Goal: Use online tool/utility

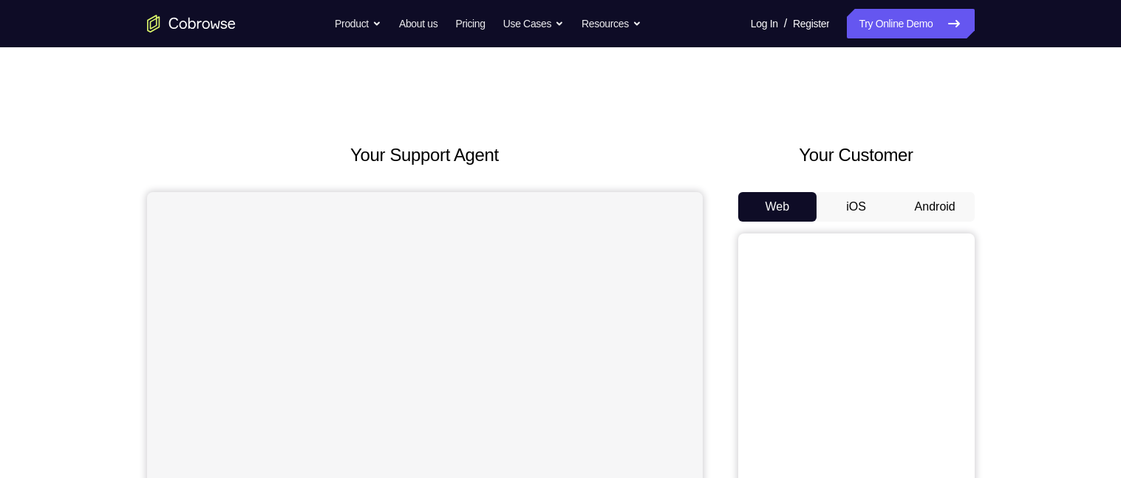
click at [911, 201] on button "Android" at bounding box center [934, 207] width 79 height 30
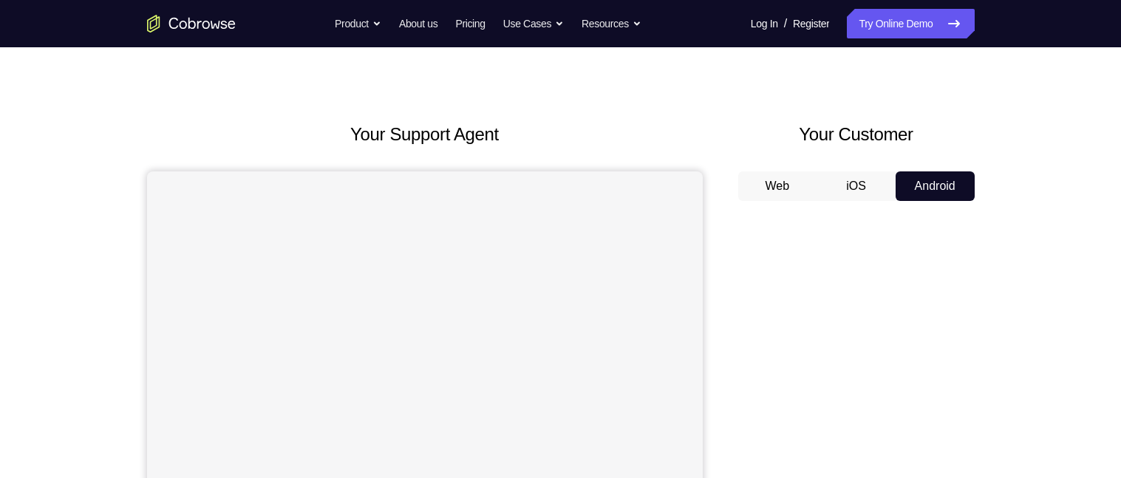
scroll to position [19, 0]
click at [772, 185] on button "Web" at bounding box center [777, 188] width 79 height 30
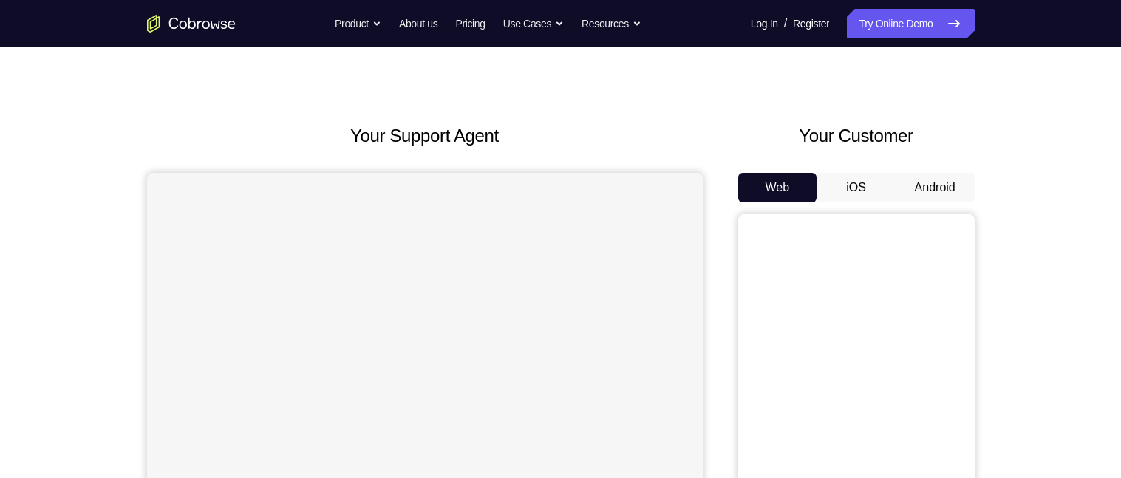
click at [939, 183] on button "Android" at bounding box center [934, 188] width 79 height 30
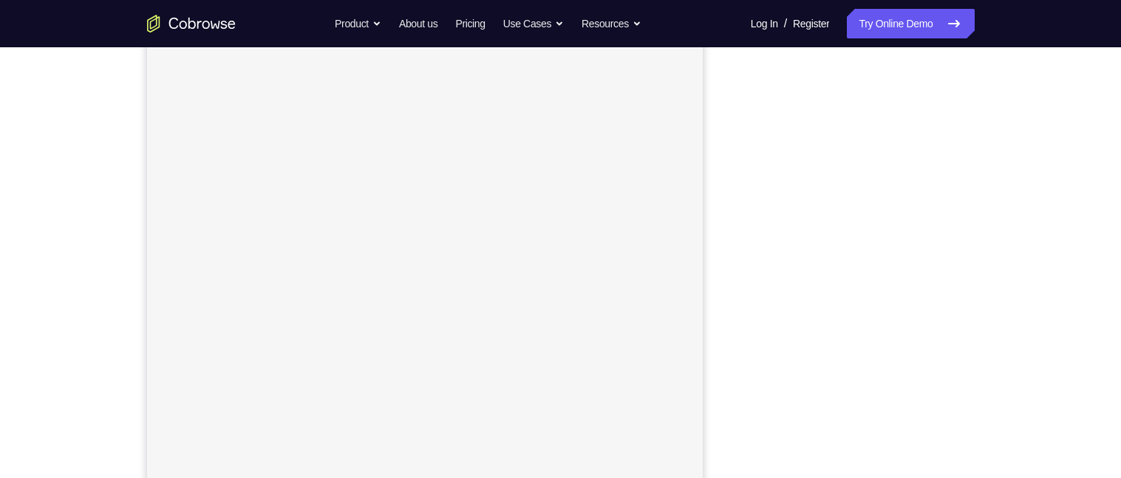
scroll to position [185, 0]
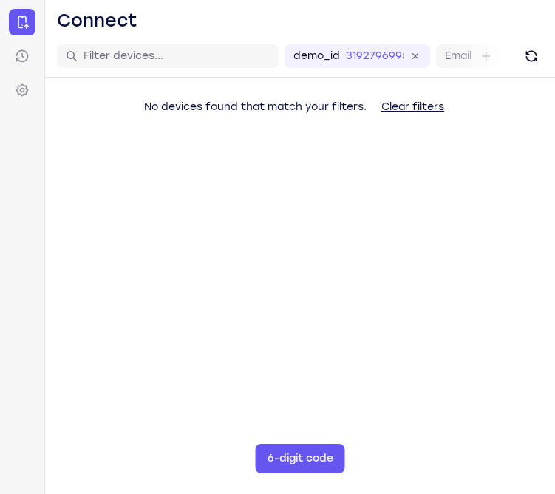
click at [349, 295] on main "demo_id 3192796995 3192796995 Email User ID Device ID Device name 6-digit code …" at bounding box center [300, 282] width 510 height 494
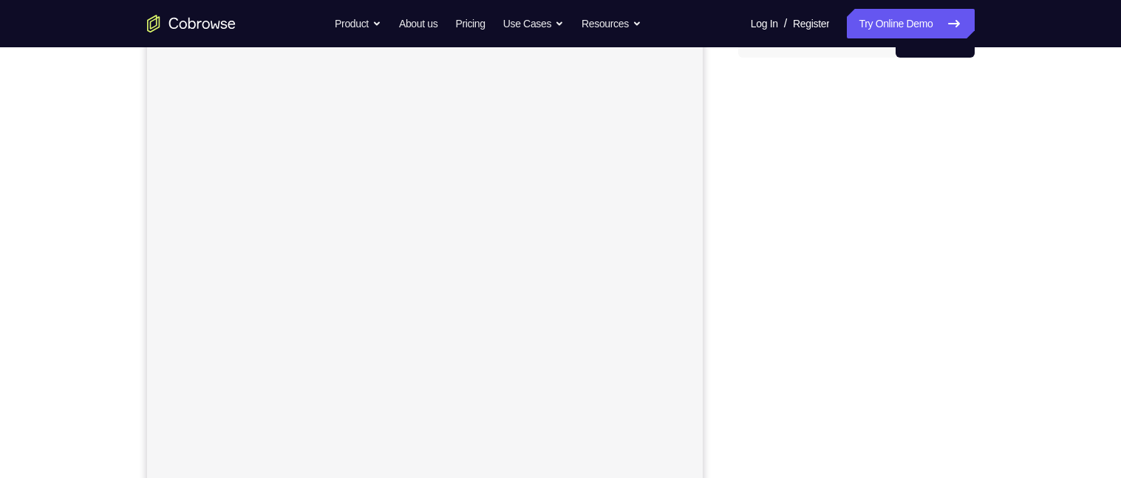
scroll to position [159, 0]
click at [1009, 180] on div "Your Support Agent Your Customer Web iOS Android Next Steps We’d be happy to gi…" at bounding box center [561, 375] width 946 height 975
click at [1035, 163] on div "Your Support Agent Your Customer Web iOS Android Next Steps We’d be happy to gi…" at bounding box center [560, 336] width 1121 height 975
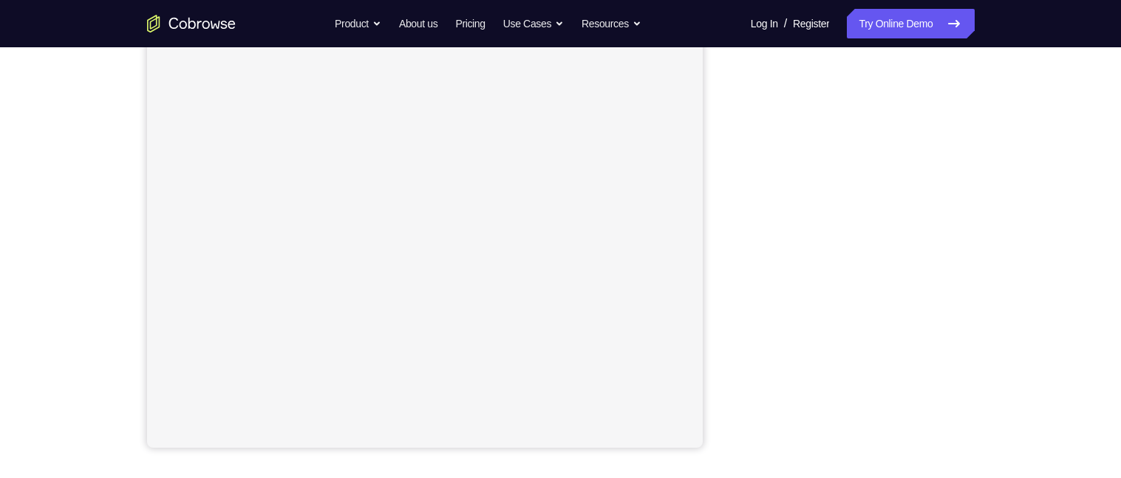
scroll to position [250, 0]
click at [737, 177] on div "Your Support Agent Your Customer Web iOS Android" at bounding box center [560, 164] width 827 height 546
click at [745, 178] on div at bounding box center [856, 282] width 236 height 454
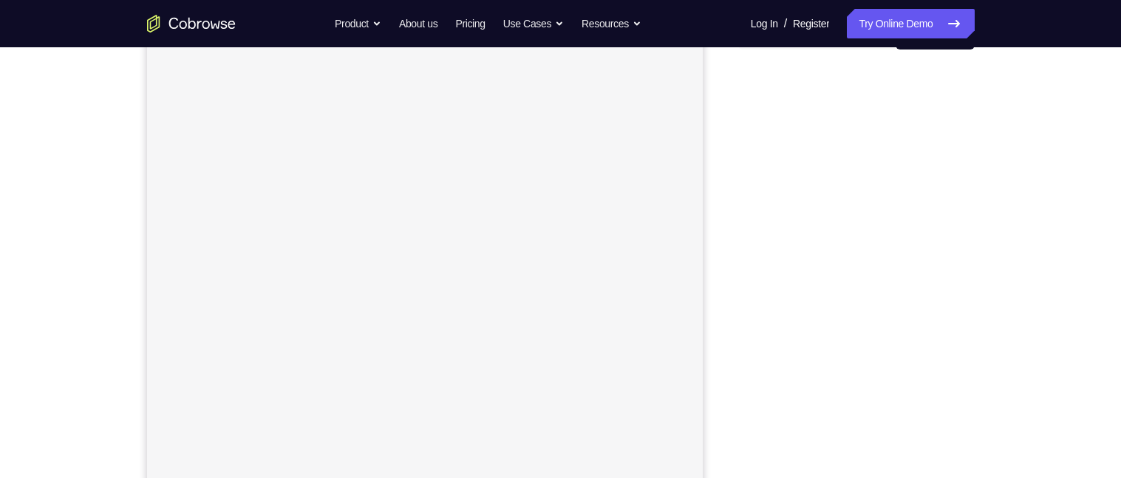
scroll to position [170, 0]
click at [986, 235] on div "Your Support Agent Your Customer Web iOS Android Next Steps We’d be happy to gi…" at bounding box center [561, 364] width 946 height 975
click at [991, 246] on div "Your Support Agent Your Customer Web iOS Android Next Steps We’d be happy to gi…" at bounding box center [561, 352] width 946 height 975
